Goal: Task Accomplishment & Management: Use online tool/utility

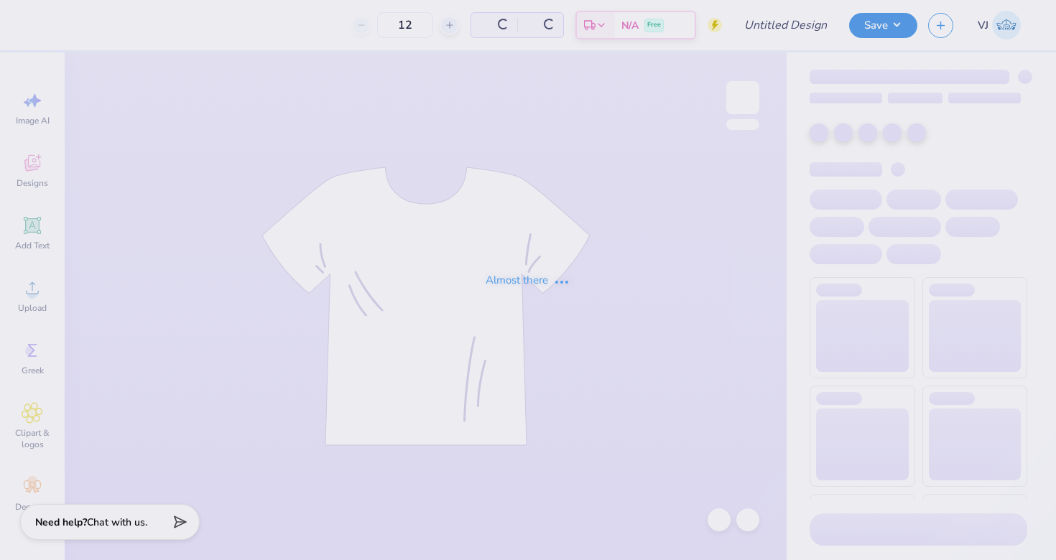
type input "Sigma Mu Delta"
type input "20"
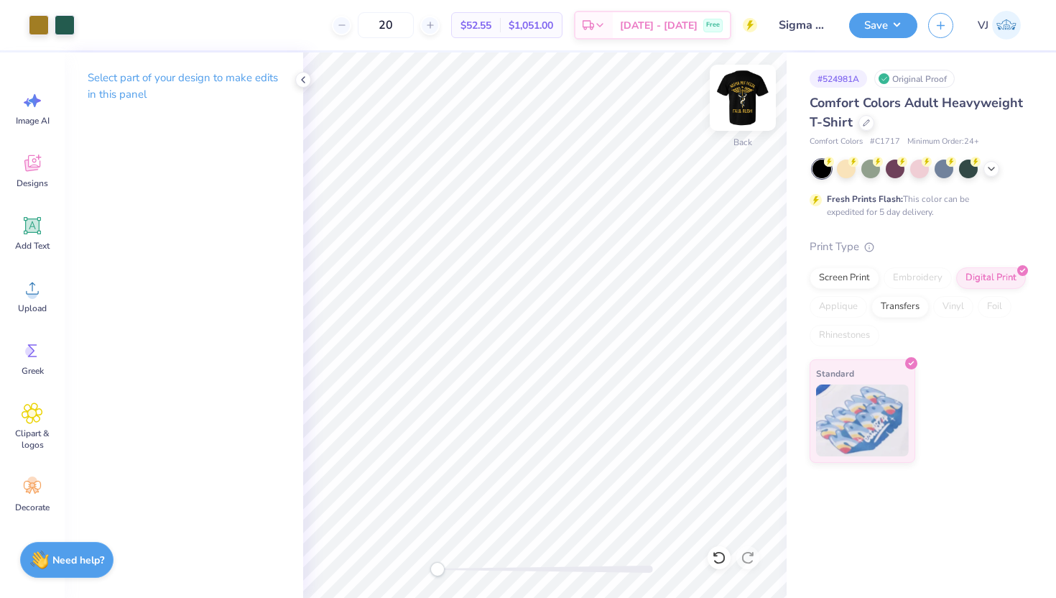
click at [748, 111] on img at bounding box center [742, 97] width 57 height 57
click at [756, 103] on img at bounding box center [742, 97] width 57 height 57
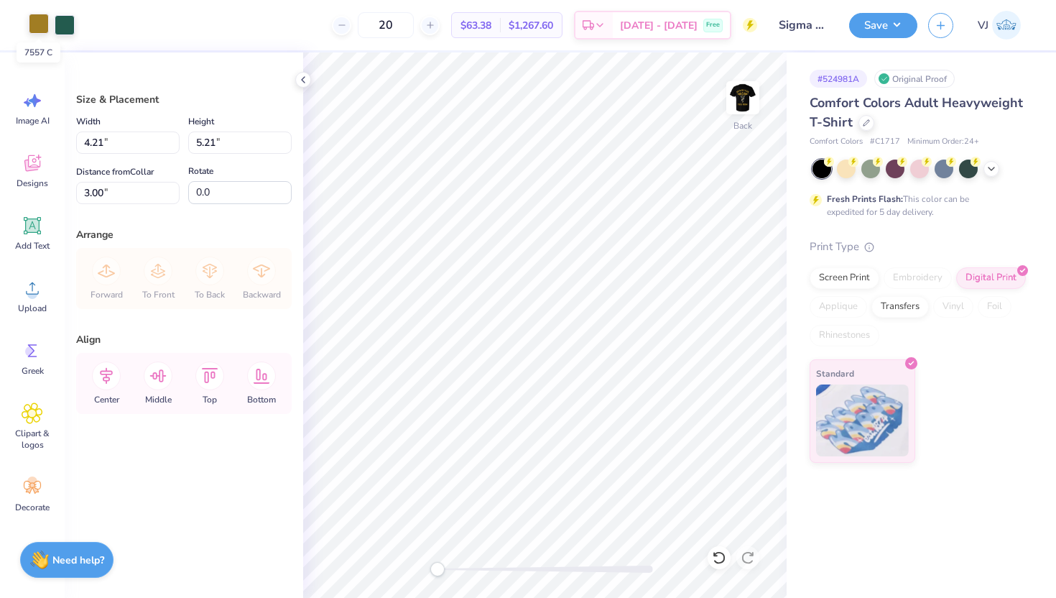
click at [41, 24] on div at bounding box center [39, 24] width 20 height 20
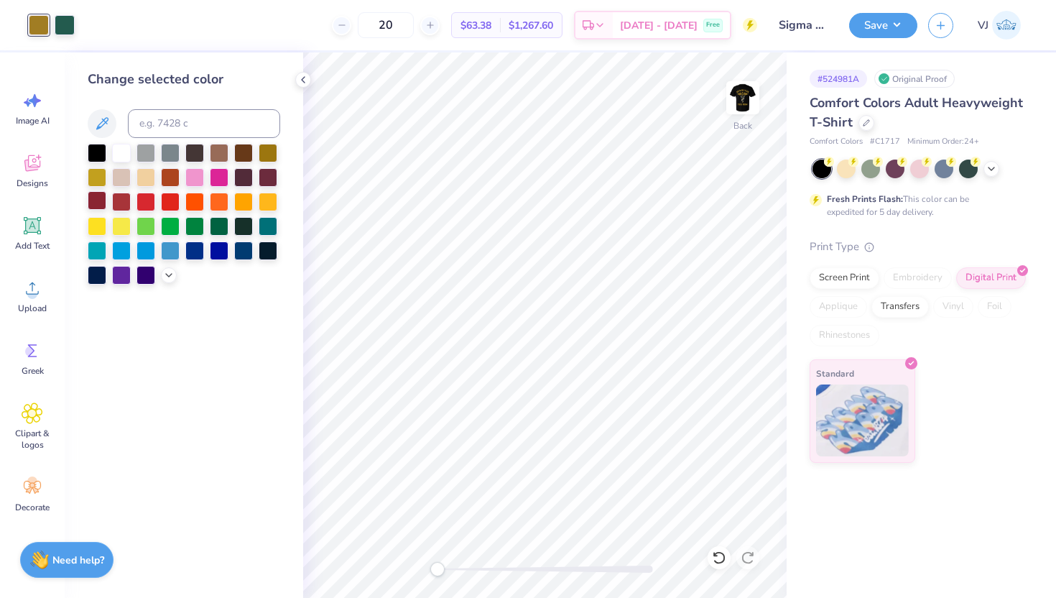
click at [98, 203] on div at bounding box center [97, 200] width 19 height 19
click at [123, 154] on div at bounding box center [121, 151] width 19 height 19
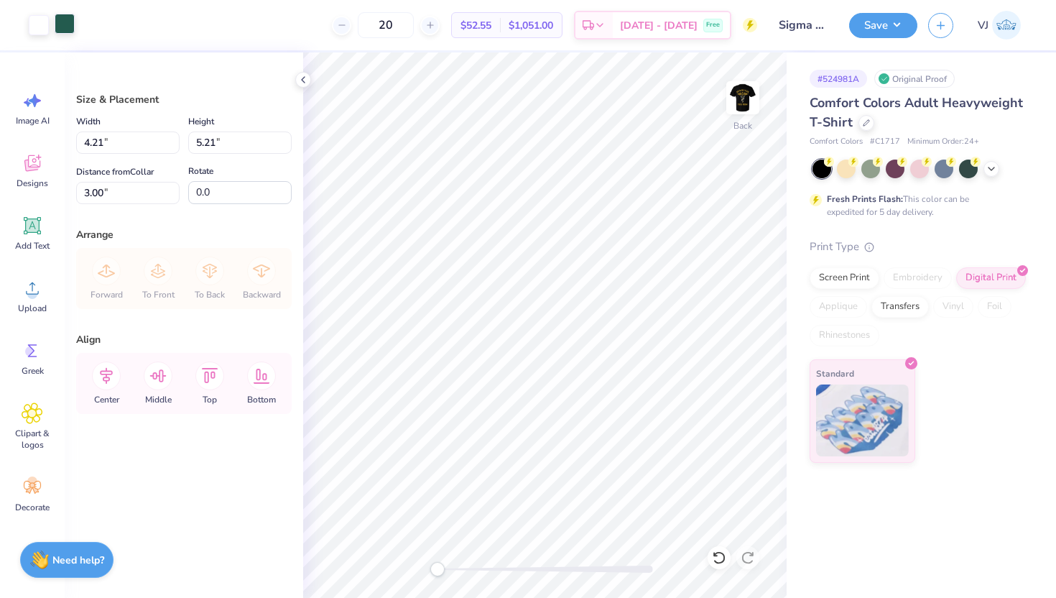
click at [69, 27] on div at bounding box center [65, 24] width 20 height 20
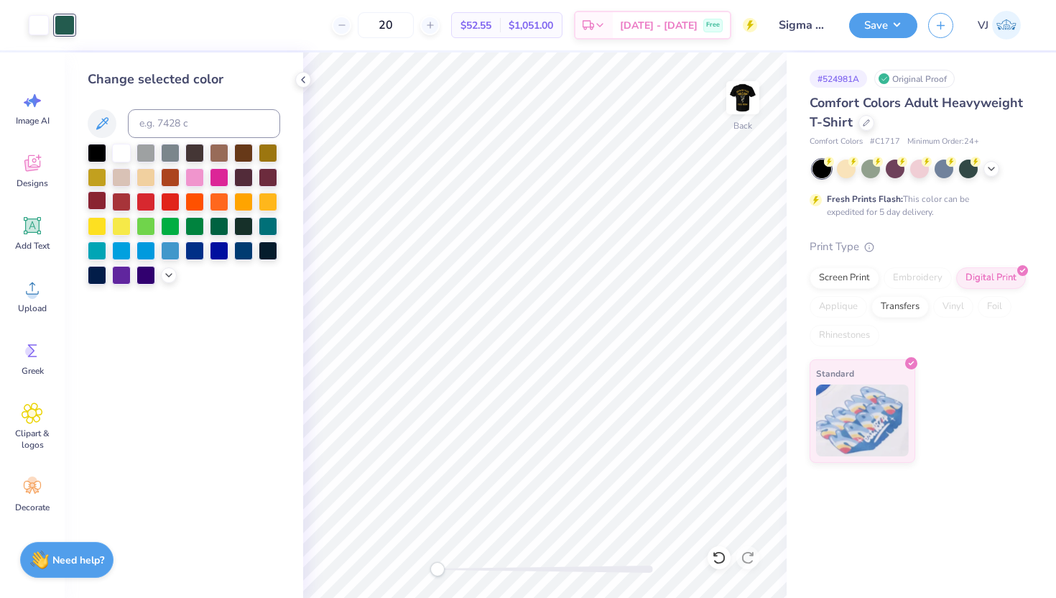
click at [101, 204] on div at bounding box center [97, 200] width 19 height 19
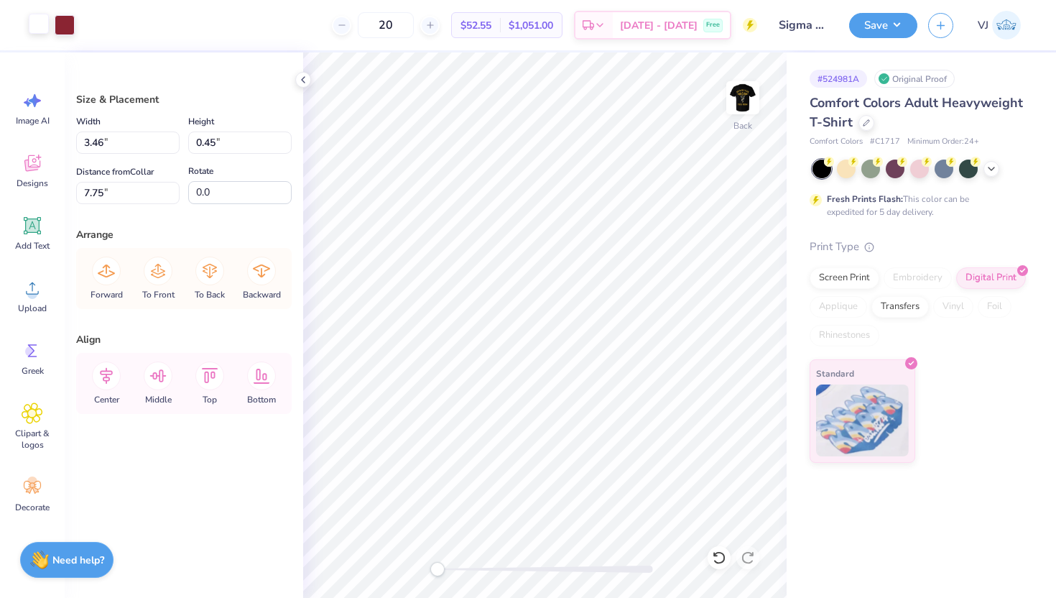
click at [44, 19] on div at bounding box center [39, 24] width 20 height 20
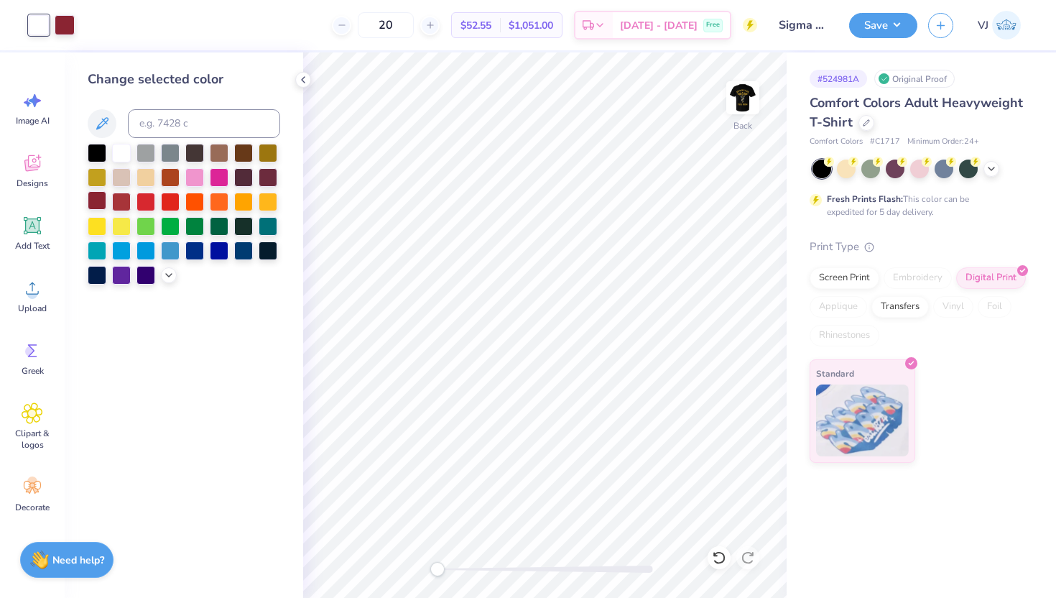
click at [95, 200] on div at bounding box center [97, 200] width 19 height 19
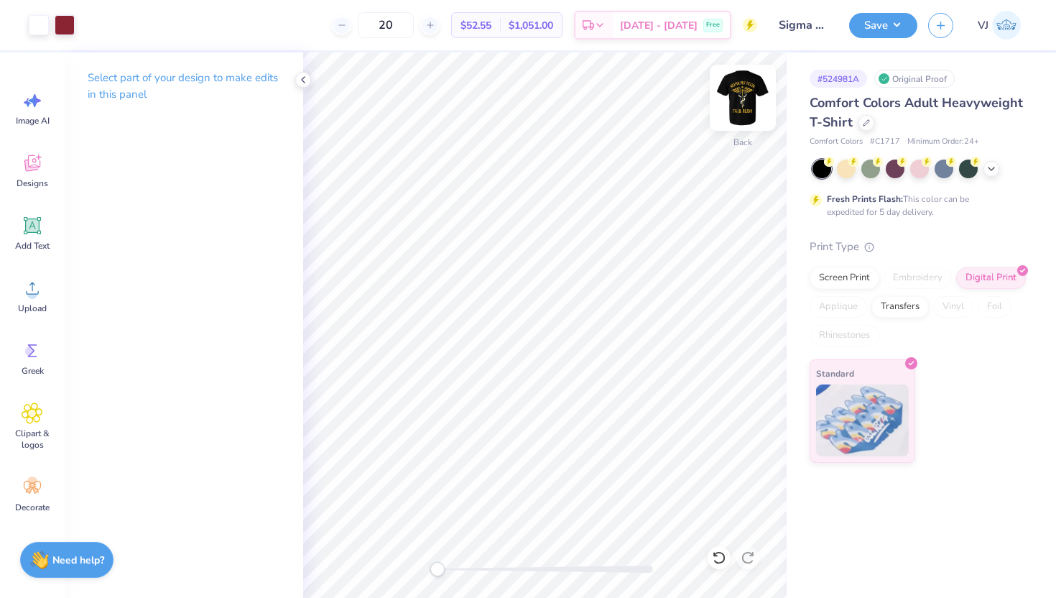
click at [748, 95] on img at bounding box center [742, 97] width 57 height 57
click at [746, 98] on img at bounding box center [742, 97] width 57 height 57
click at [743, 116] on img at bounding box center [742, 97] width 57 height 57
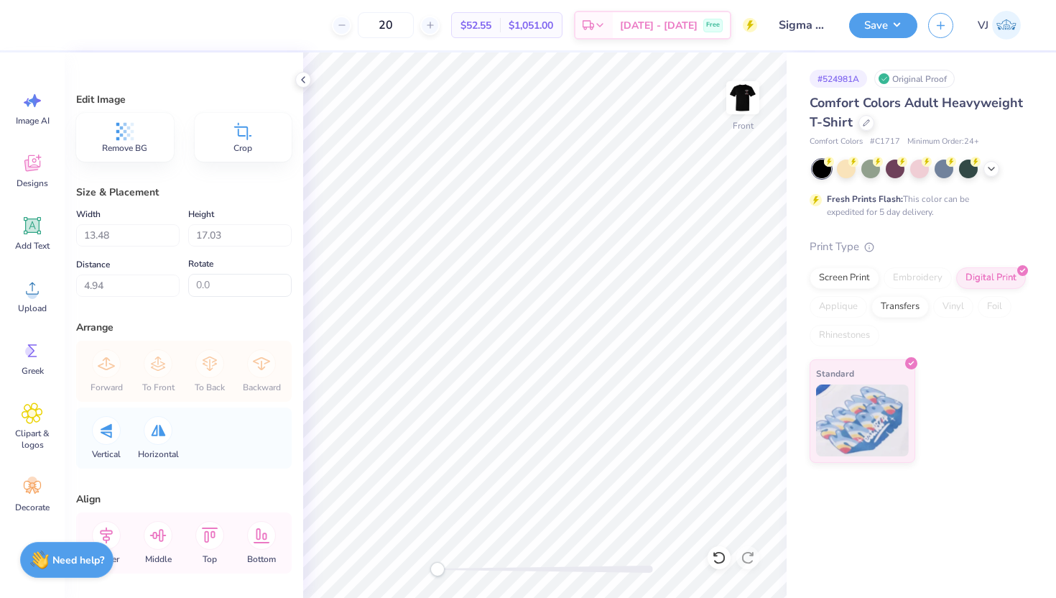
type input "4.95"
click at [751, 96] on img at bounding box center [742, 97] width 57 height 57
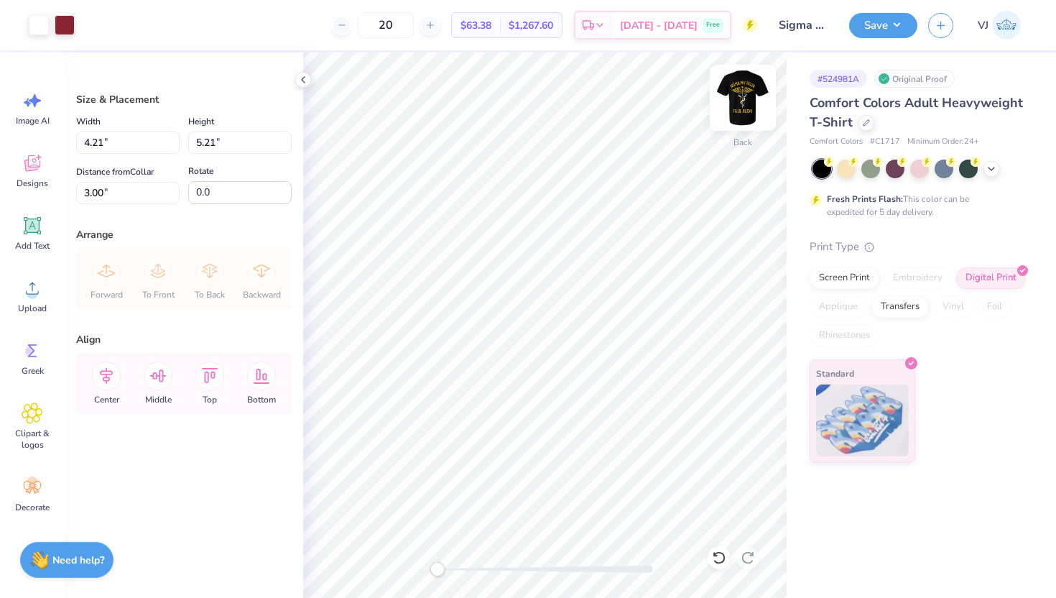
click at [746, 96] on img at bounding box center [742, 97] width 57 height 57
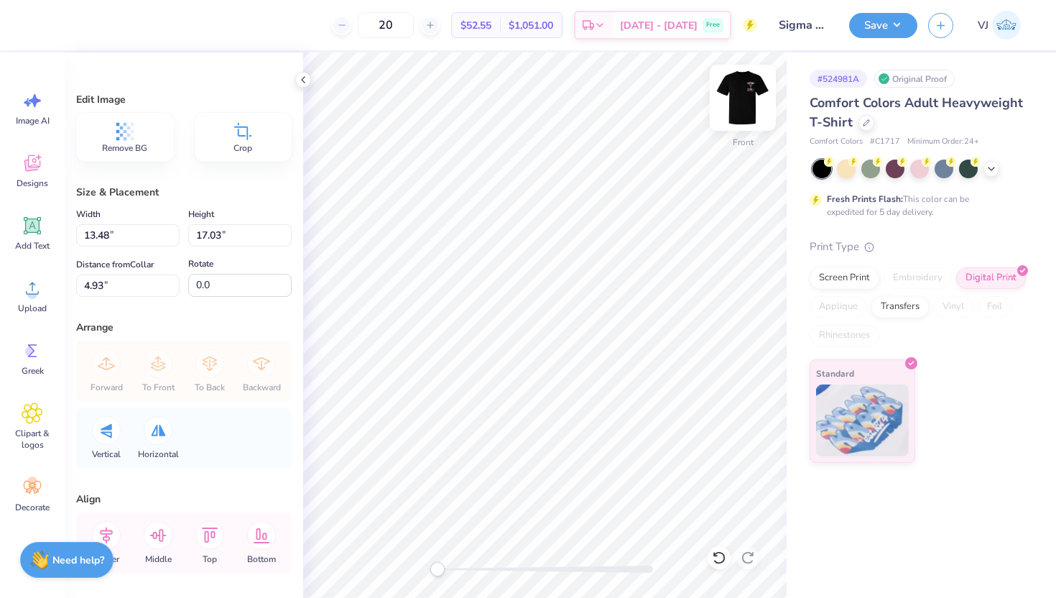
click at [743, 106] on img at bounding box center [742, 97] width 57 height 57
type input "13.26"
type input "16.75"
type input "2.53"
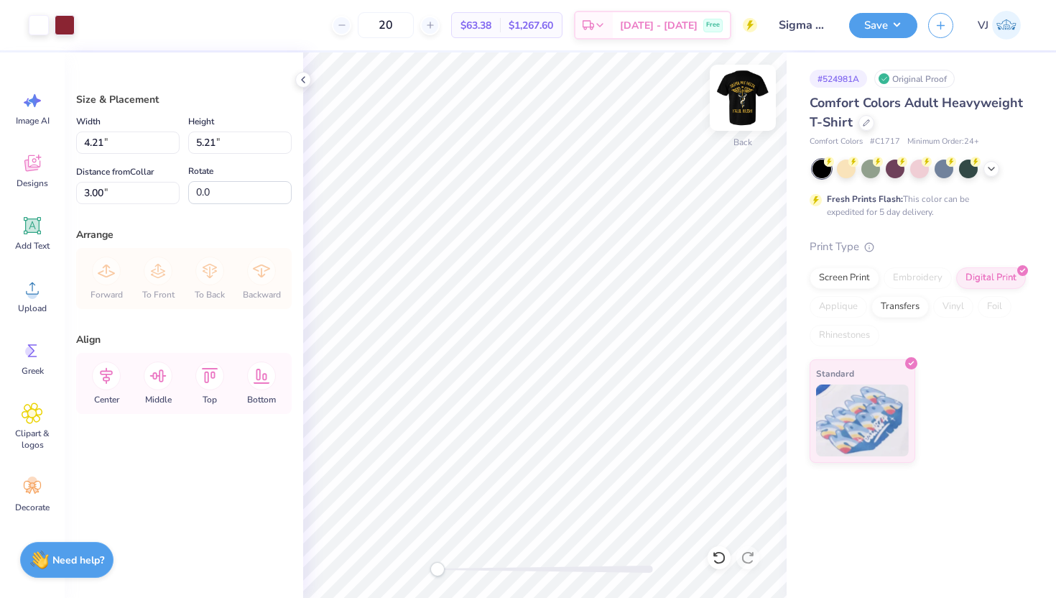
click at [746, 98] on img at bounding box center [742, 97] width 57 height 57
type input "12.02"
type input "14.85"
type input "5.87"
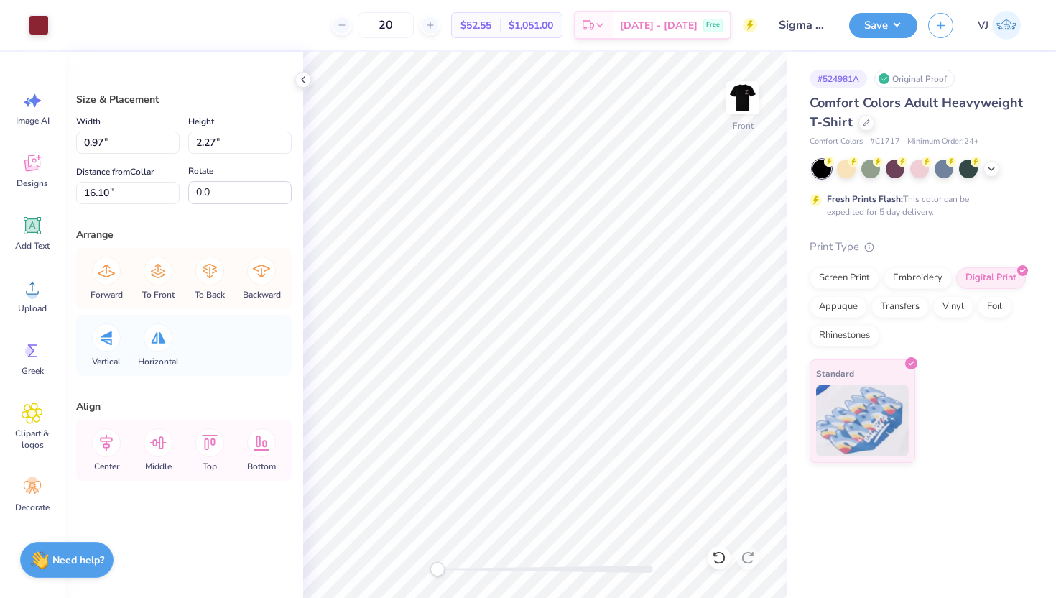
type input "3.72"
type input "3.01"
type input "15.76"
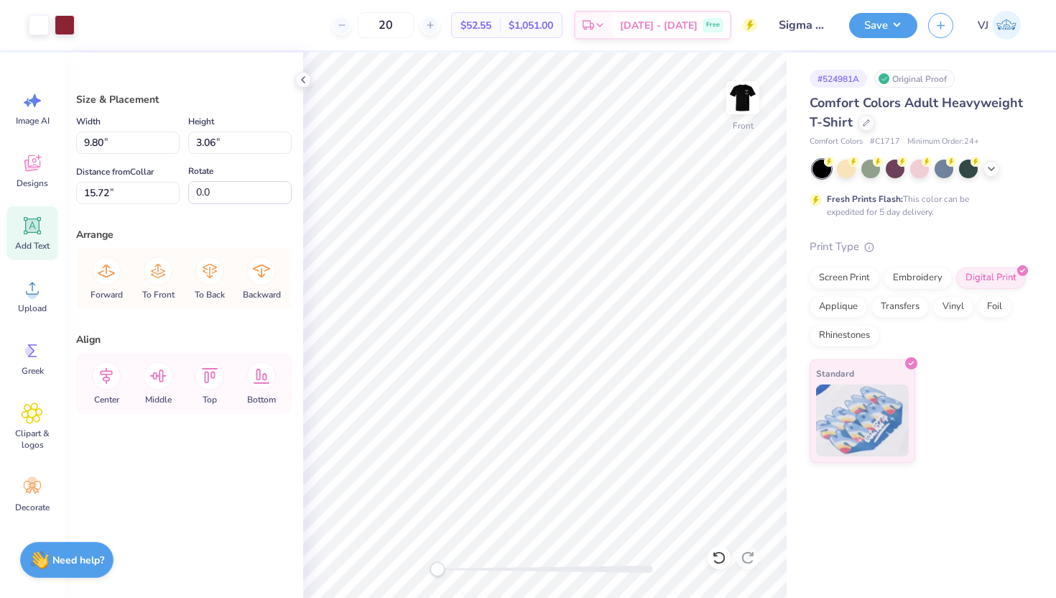
click at [40, 225] on icon at bounding box center [33, 226] width 22 height 22
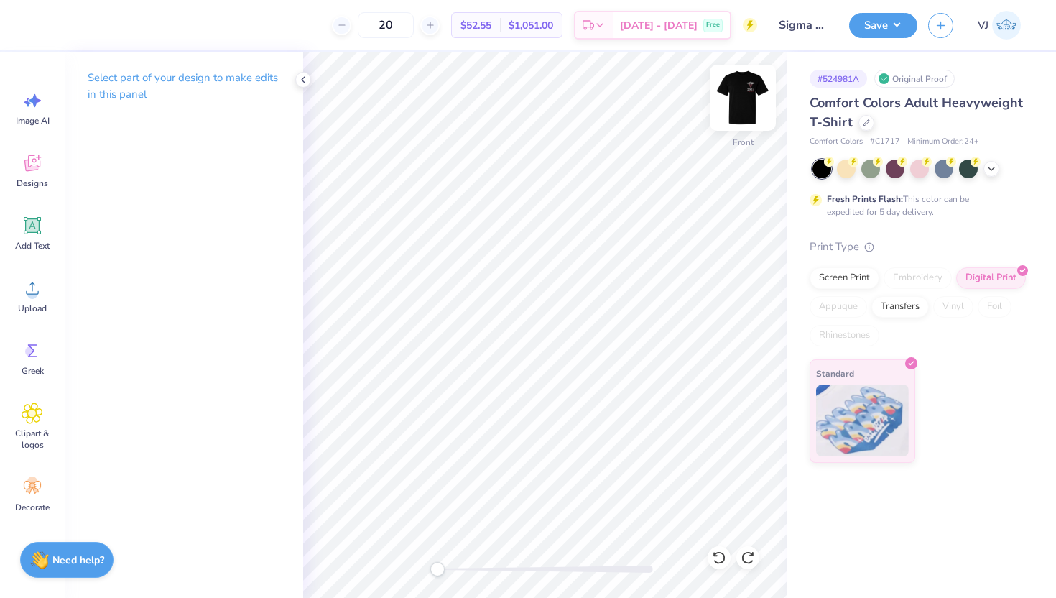
click at [735, 106] on img at bounding box center [742, 97] width 57 height 57
click at [732, 107] on img at bounding box center [742, 97] width 57 height 57
